Goal: Navigation & Orientation: Find specific page/section

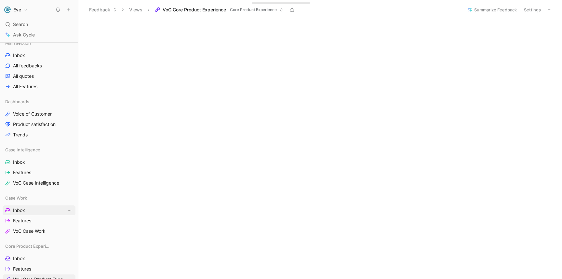
scroll to position [152, 0]
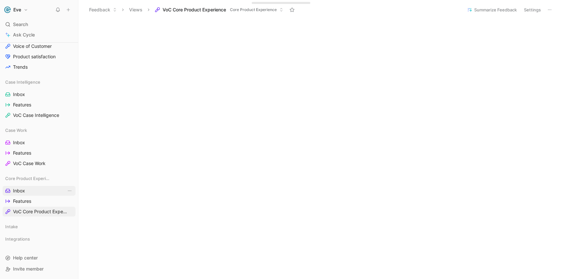
click at [32, 191] on link "Inbox" at bounding box center [39, 191] width 73 height 10
click at [30, 202] on span "Features" at bounding box center [22, 201] width 18 height 6
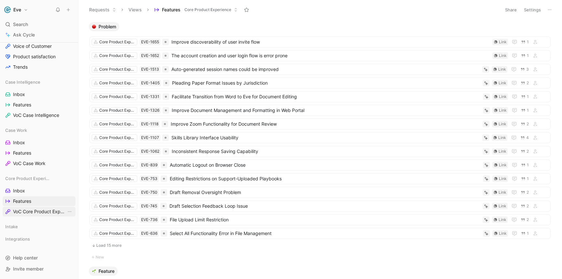
click at [32, 210] on span "VoC Core Product Experience" at bounding box center [39, 211] width 53 height 6
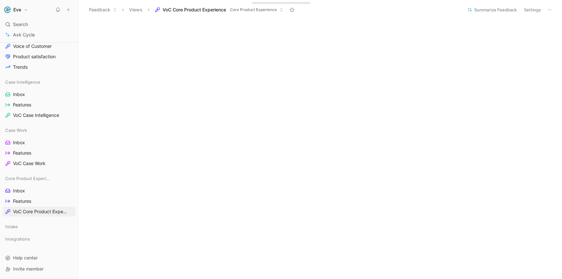
scroll to position [252, 0]
